Goal: Check status: Check status

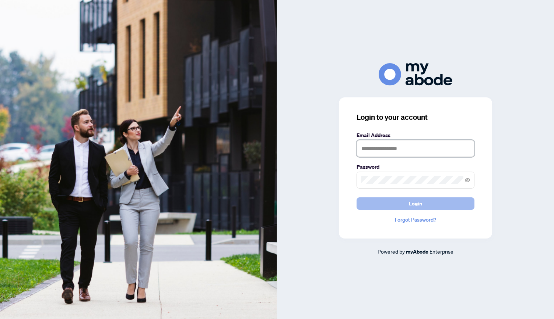
type input "**********"
click at [417, 205] on span "Login" at bounding box center [415, 204] width 13 height 12
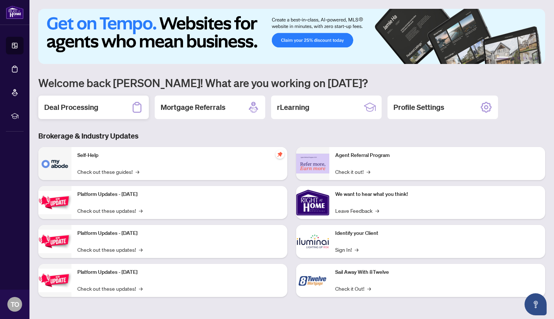
click at [73, 106] on h2 "Deal Processing" at bounding box center [71, 107] width 54 height 10
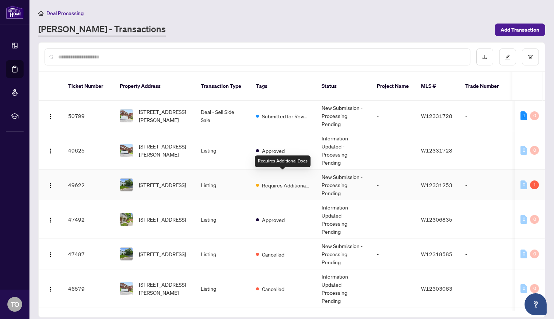
click at [273, 181] on span "Requires Additional Docs" at bounding box center [286, 185] width 48 height 8
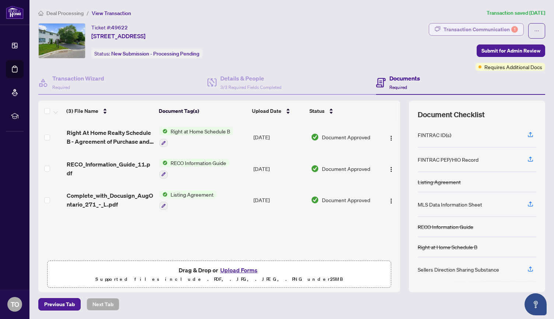
click at [495, 28] on div "Transaction Communication 1" at bounding box center [480, 30] width 74 height 12
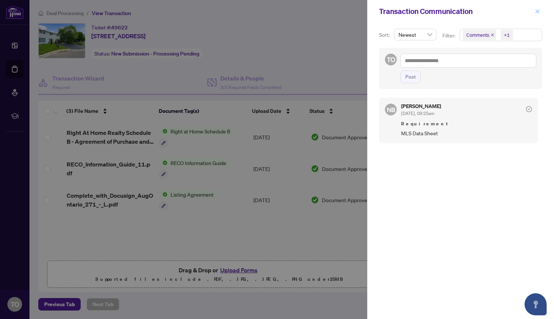
click at [537, 11] on icon "close" at bounding box center [537, 11] width 4 height 4
